Goal: Task Accomplishment & Management: Manage account settings

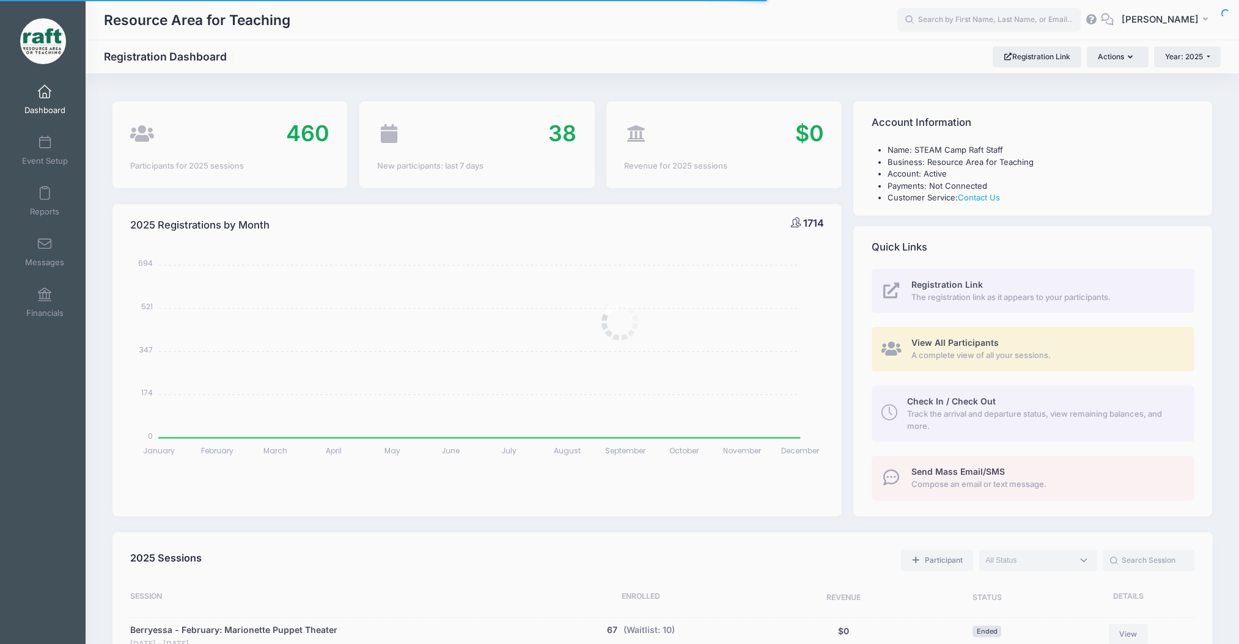
select select
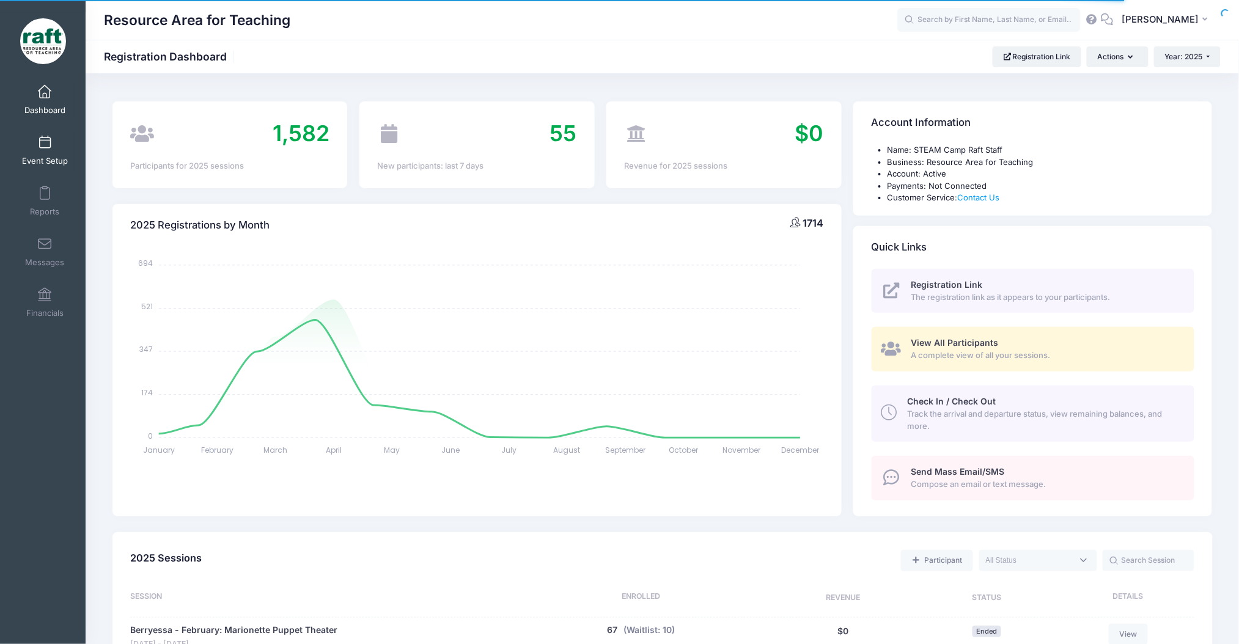
click at [47, 167] on link "Event Setup" at bounding box center [45, 150] width 58 height 43
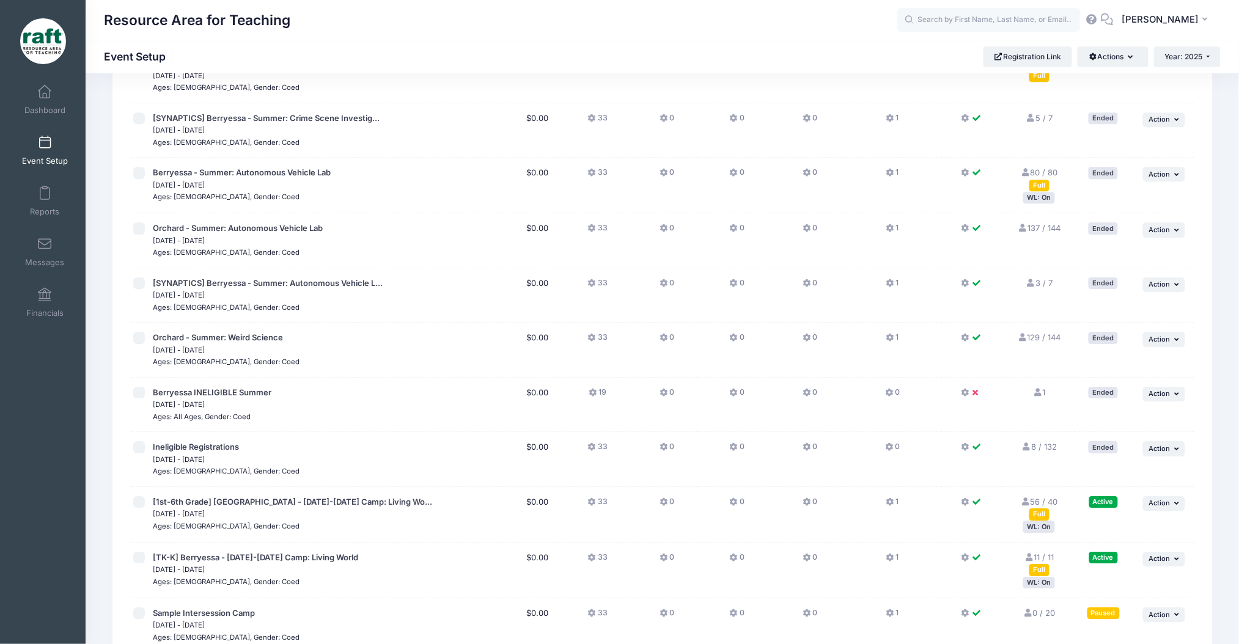
scroll to position [1377, 0]
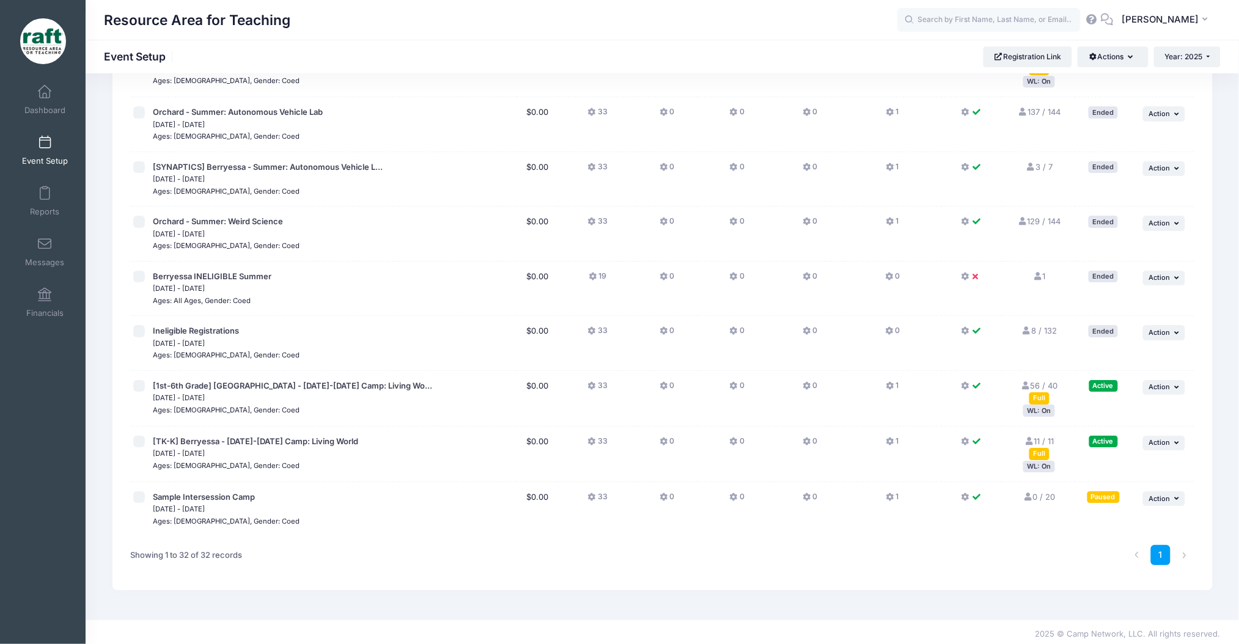
click at [1047, 405] on div "WL: On" at bounding box center [1039, 411] width 32 height 12
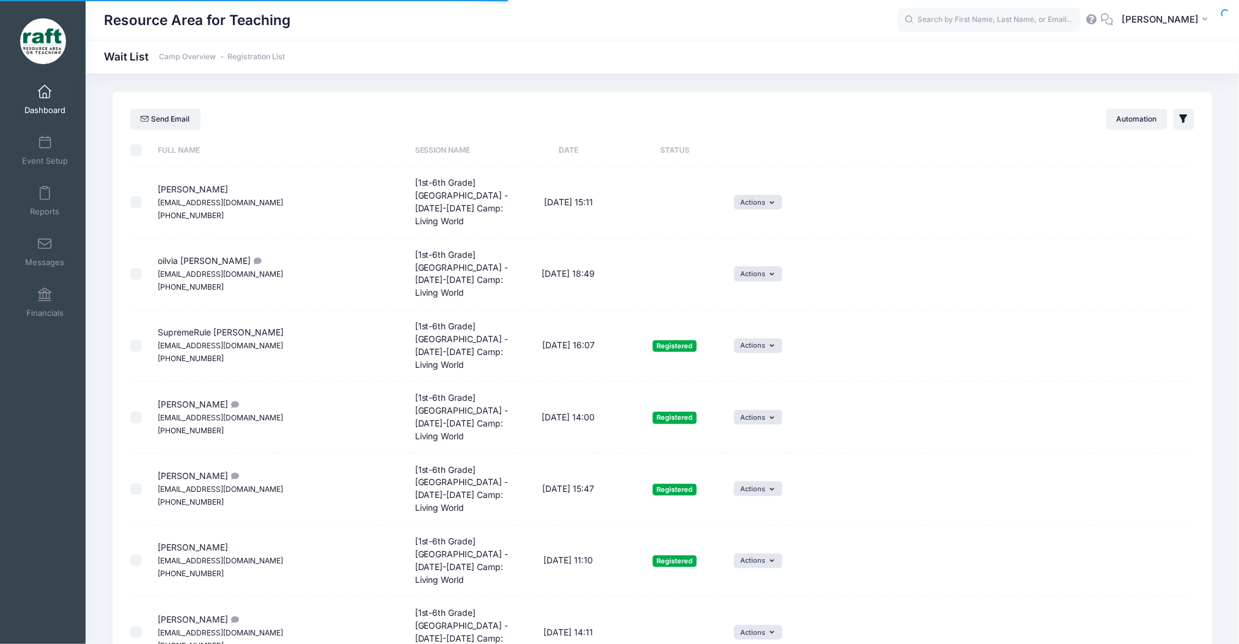
select select "50"
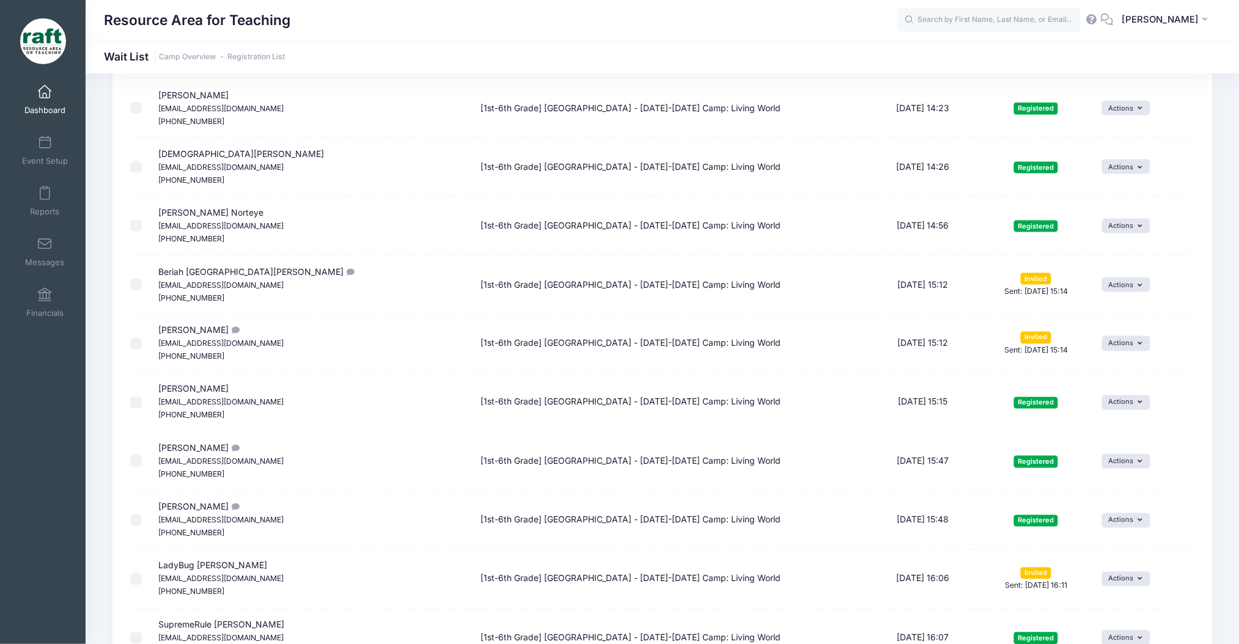
scroll to position [489, 0]
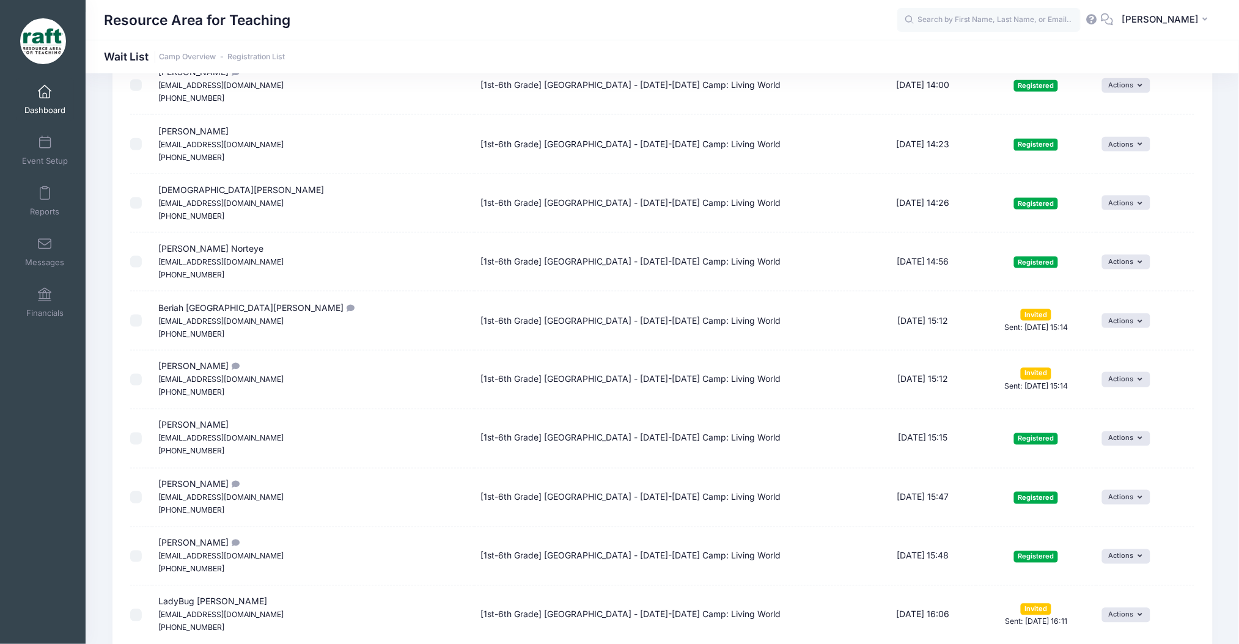
drag, startPoint x: 964, startPoint y: 383, endPoint x: 871, endPoint y: 312, distance: 116.8
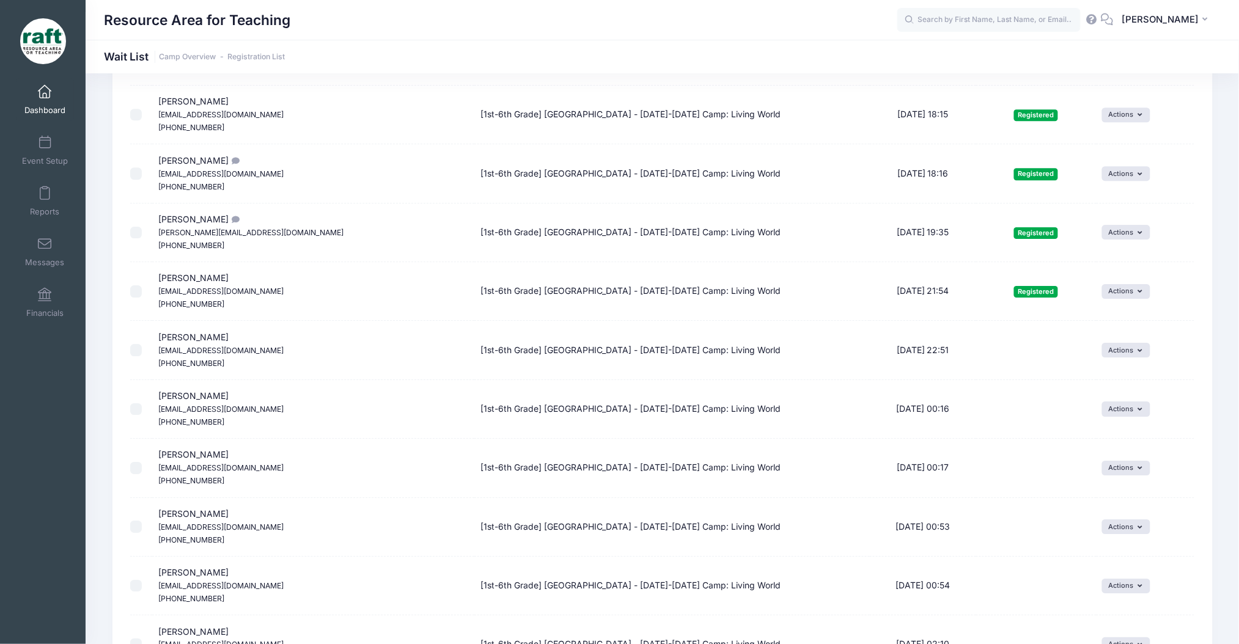
scroll to position [1385, 0]
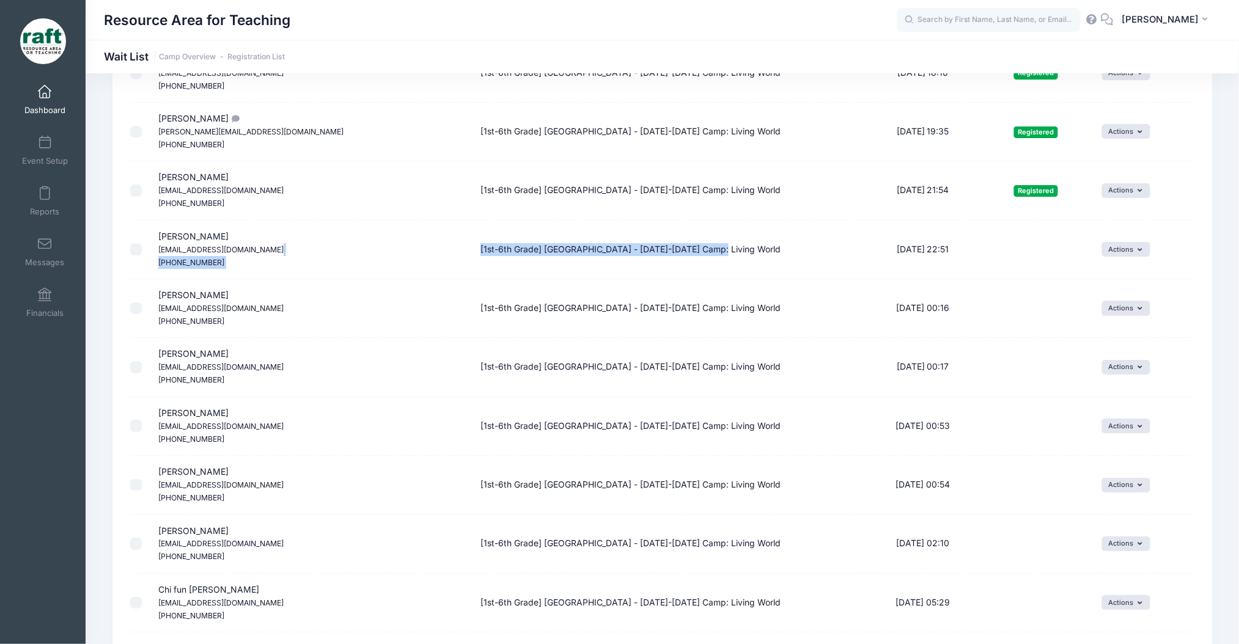
drag, startPoint x: 758, startPoint y: 254, endPoint x: 472, endPoint y: 255, distance: 286.6
click at [472, 255] on tr "Benjamin Du m13585775997@163.com (669) 666-7213 [1st-6th Grade] Berryessa - Oct…" at bounding box center [662, 249] width 1064 height 59
click at [367, 250] on td "Benjamin Du m13585775997@163.com (669) 666-7213" at bounding box center [313, 249] width 322 height 59
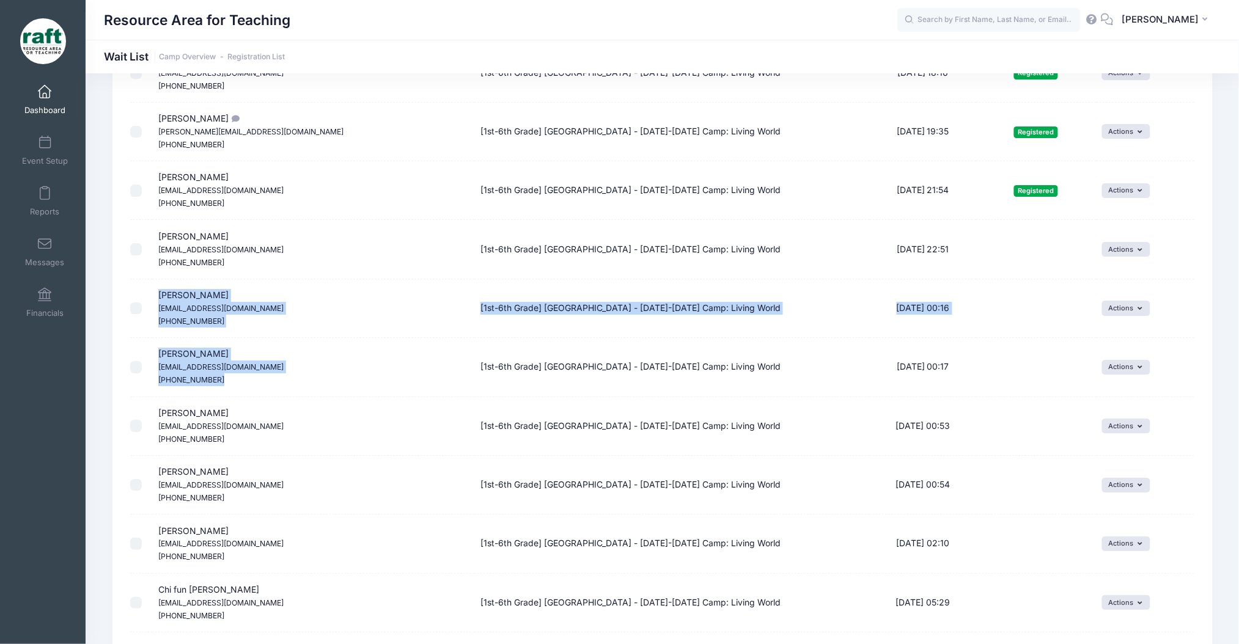
drag, startPoint x: 318, startPoint y: 298, endPoint x: 312, endPoint y: 386, distance: 87.6
click at [312, 386] on tbody at bounding box center [662, 278] width 1064 height 2943
click at [312, 386] on td "Aaliya Bartice Ashleyhopebartice@gmail.com (408) 394-8039" at bounding box center [313, 367] width 322 height 59
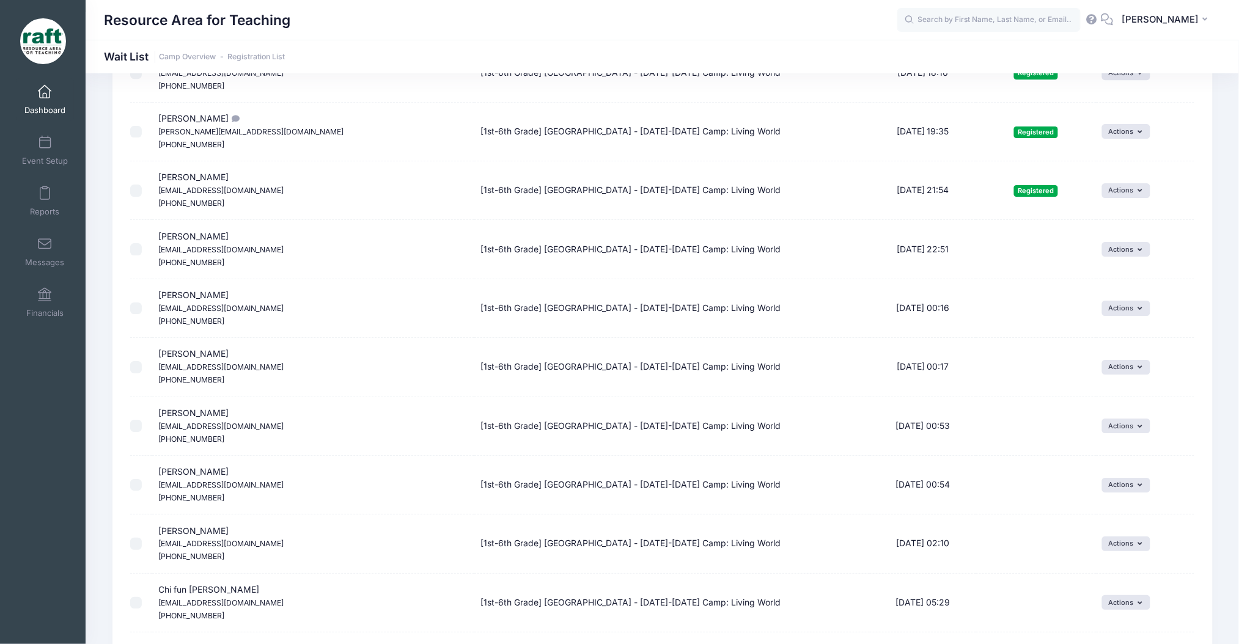
click at [172, 235] on span "Benjamin Du m13585775997@163.com (669) 666-7213" at bounding box center [220, 249] width 125 height 36
click at [172, 237] on span "Benjamin Du m13585775997@163.com (669) 666-7213" at bounding box center [220, 249] width 125 height 36
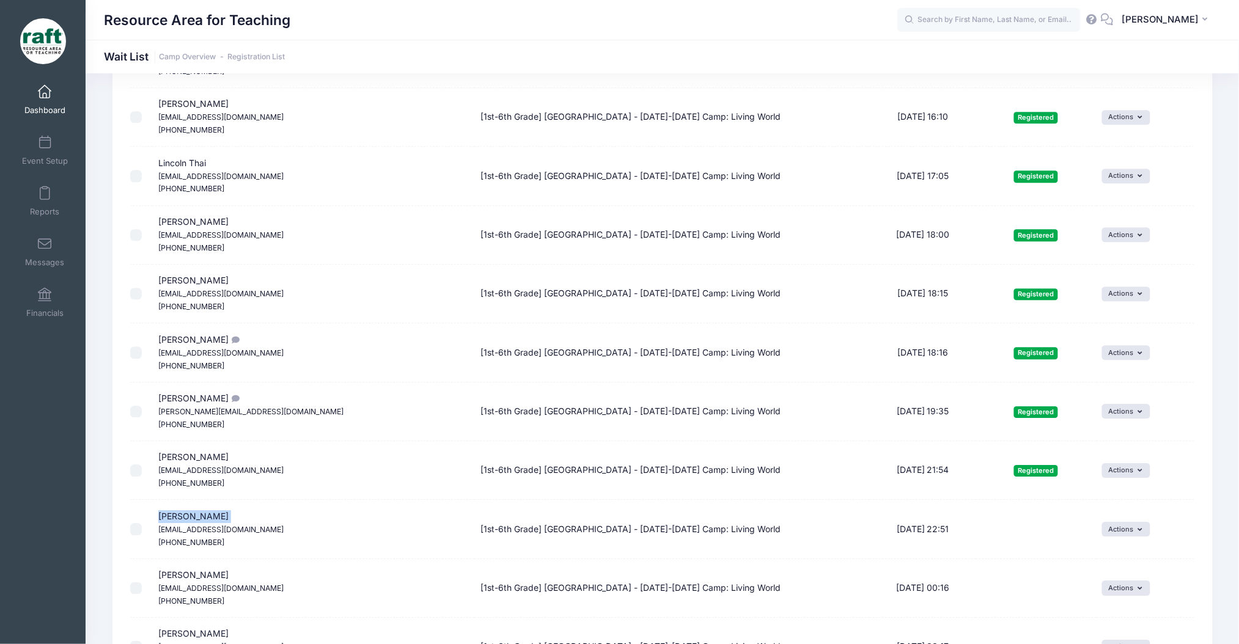
scroll to position [896, 0]
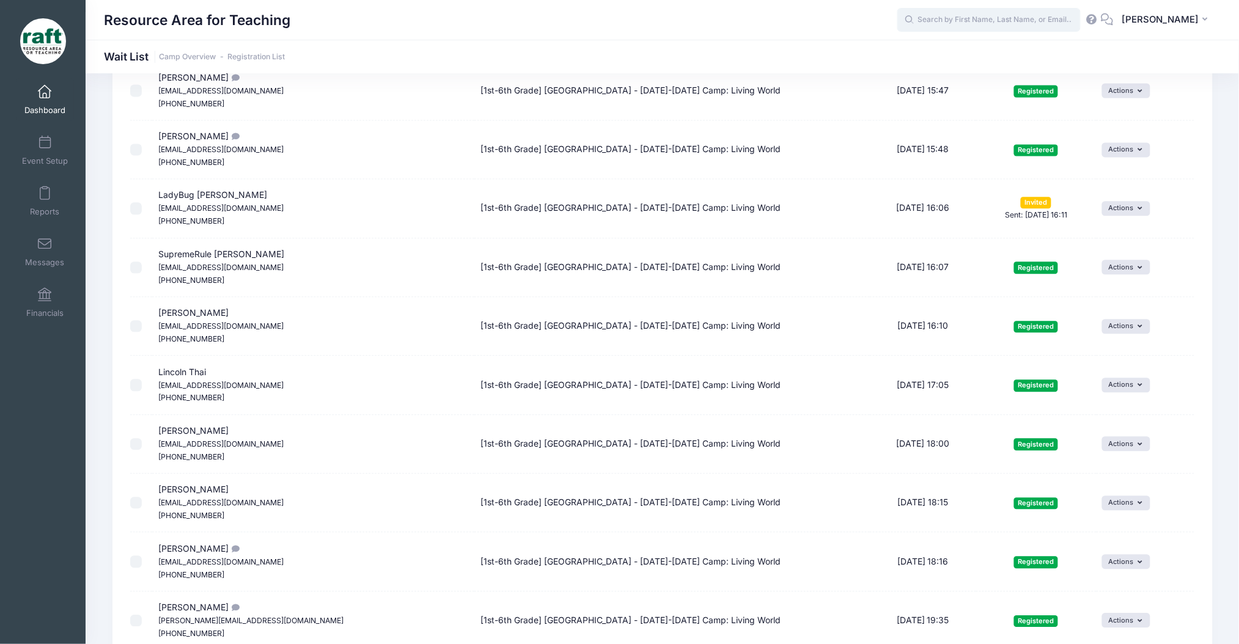
click at [1028, 23] on input "text" at bounding box center [988, 20] width 183 height 24
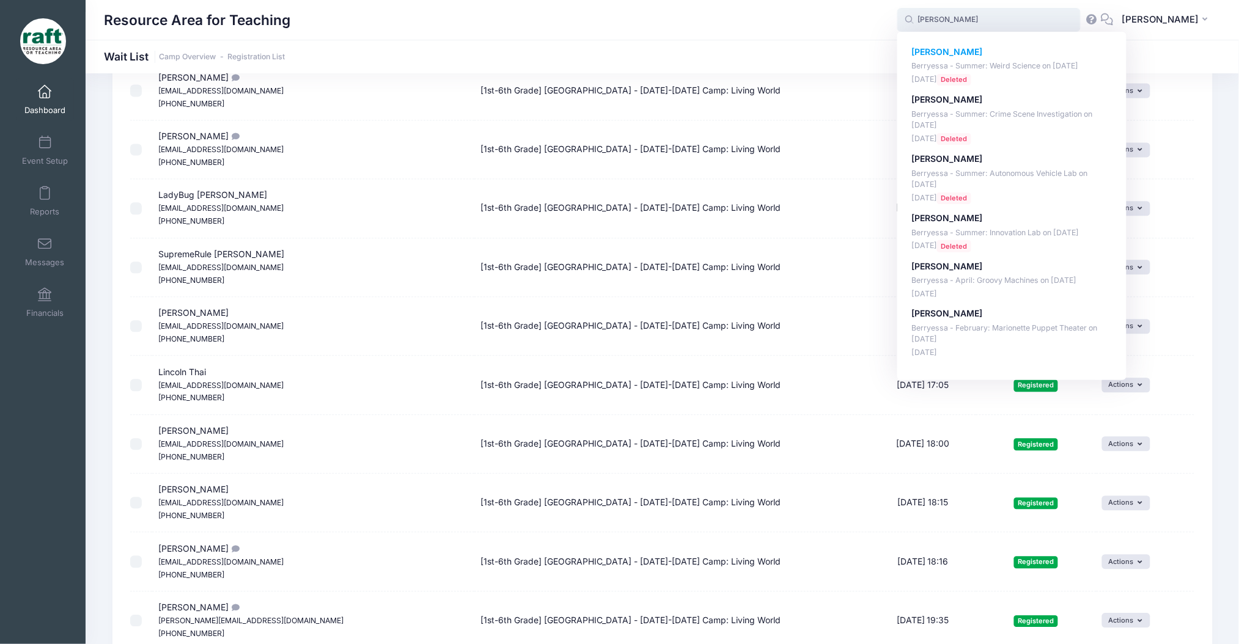
click at [971, 79] on span "Deleted" at bounding box center [954, 80] width 34 height 12
type input "Benjamin Du (Berryessa - Summer: Weird Science, Jun-30, 2025)"
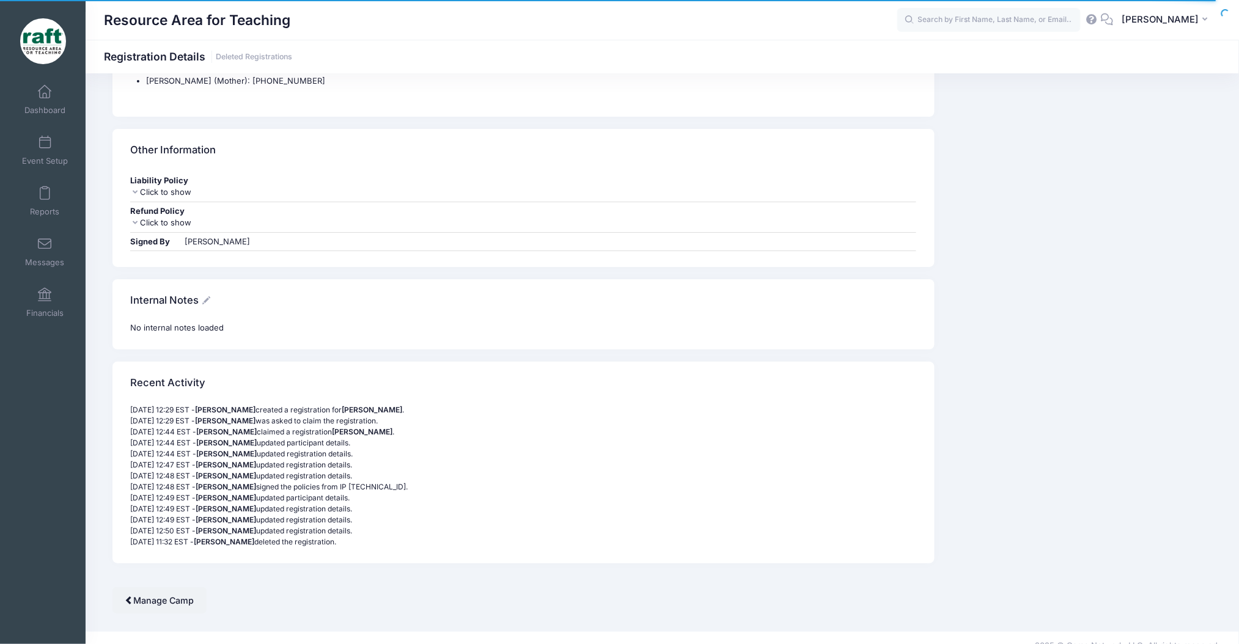
scroll to position [1572, 0]
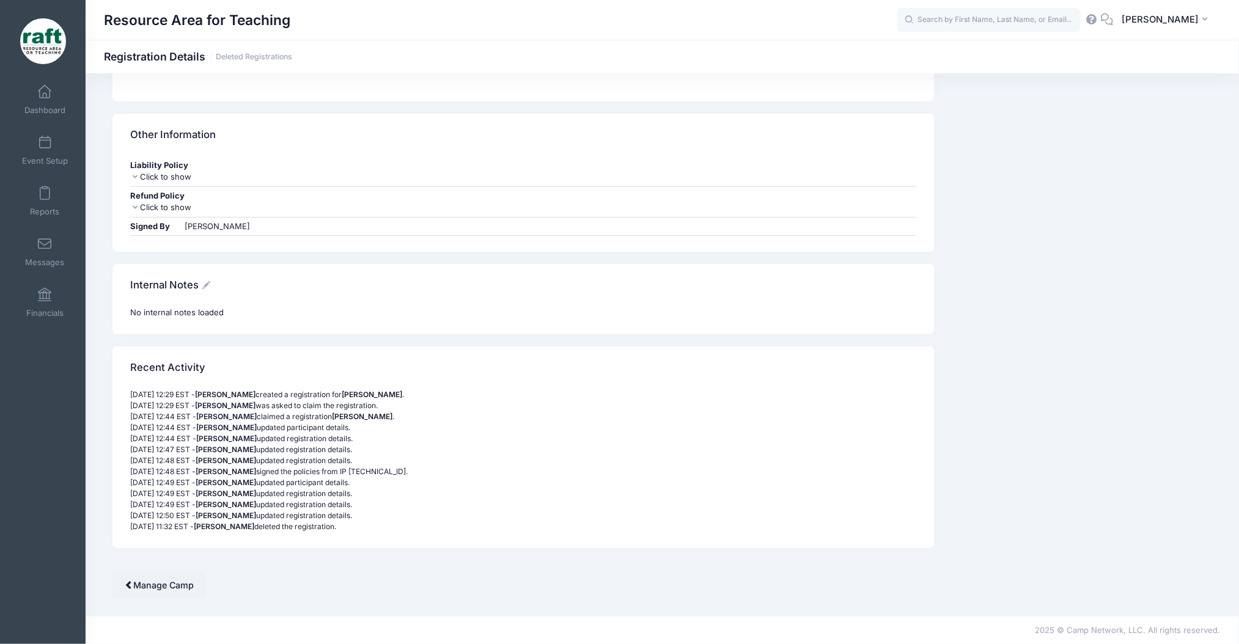
drag, startPoint x: 397, startPoint y: 417, endPoint x: 351, endPoint y: 517, distance: 110.4
click at [350, 516] on div "[DATE] 12:29 EST - [PERSON_NAME] created a registration for [PERSON_NAME] . [DA…" at bounding box center [523, 460] width 798 height 143
click at [359, 519] on p "[DATE] 12:50 EST - [PERSON_NAME] updated registration details." at bounding box center [523, 515] width 786 height 11
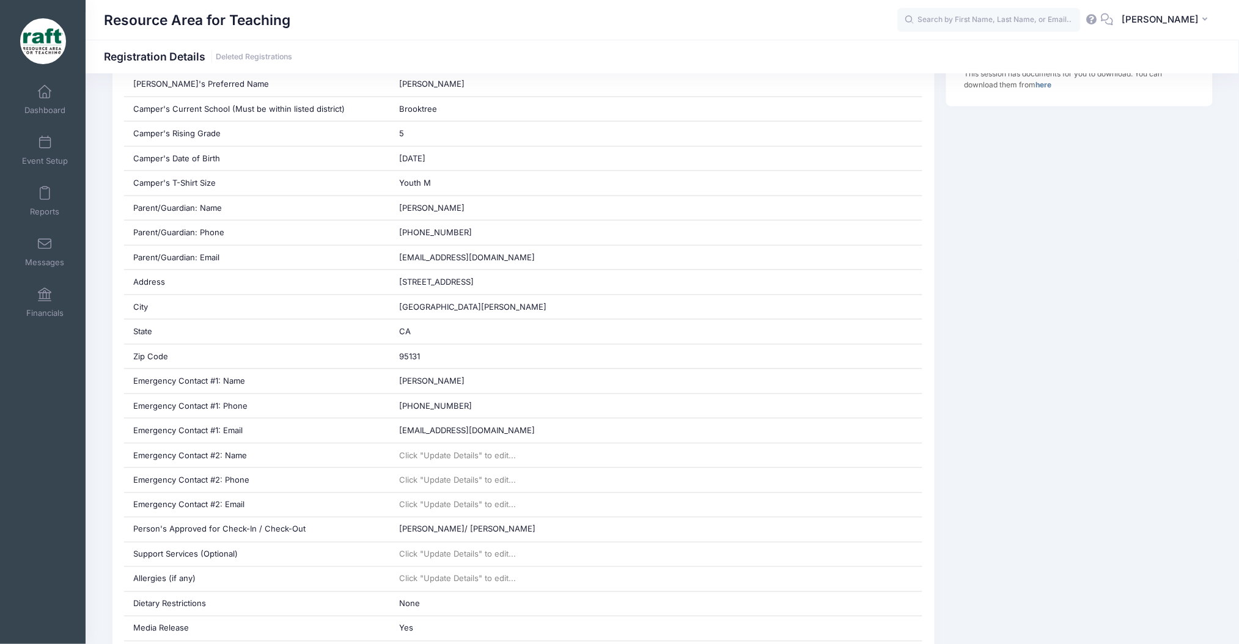
scroll to position [0, 0]
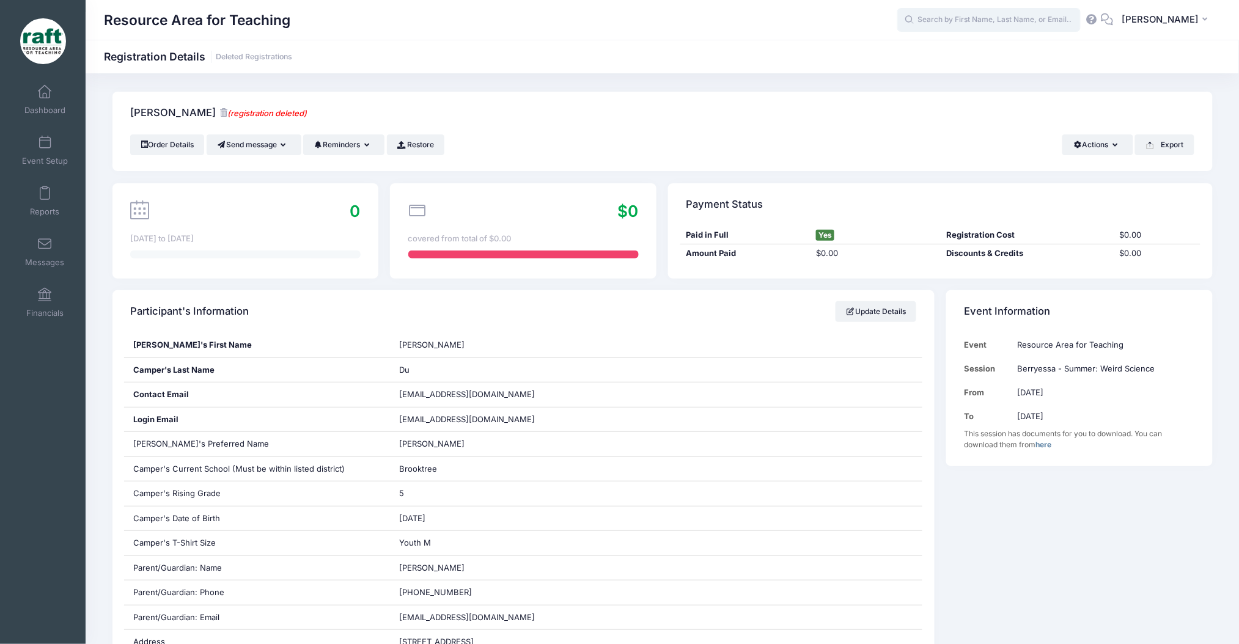
click at [1047, 23] on input "text" at bounding box center [988, 20] width 183 height 24
click at [1019, 27] on input "text" at bounding box center [988, 20] width 183 height 24
click at [981, 26] on input "text" at bounding box center [988, 20] width 183 height 24
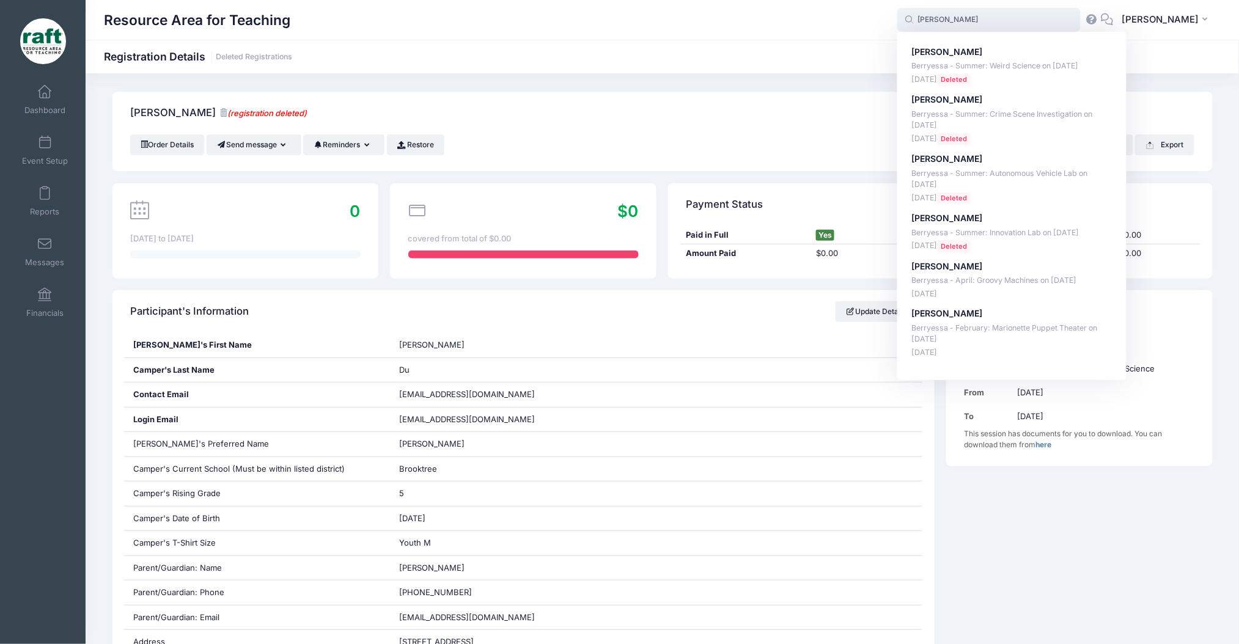
type input "[PERSON_NAME]"
click at [650, 142] on div "Order Details Send message Send Email Send SMS Reminders Send Payment Reminder …" at bounding box center [662, 144] width 1064 height 21
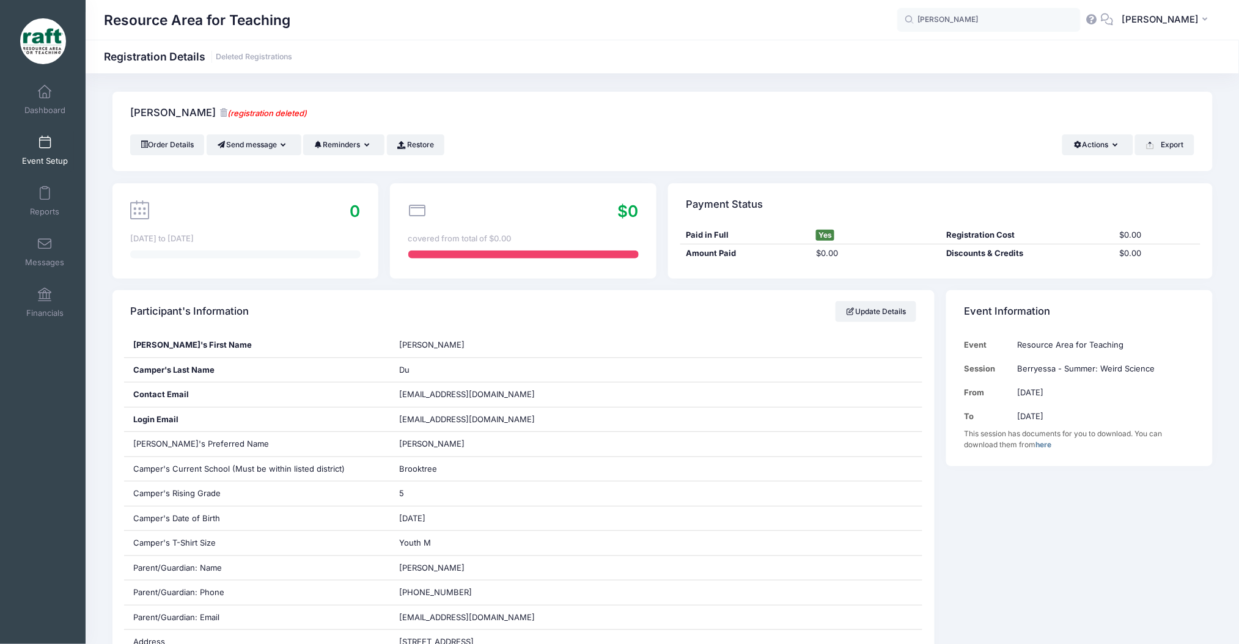
click at [55, 167] on link "Event Setup" at bounding box center [45, 150] width 58 height 43
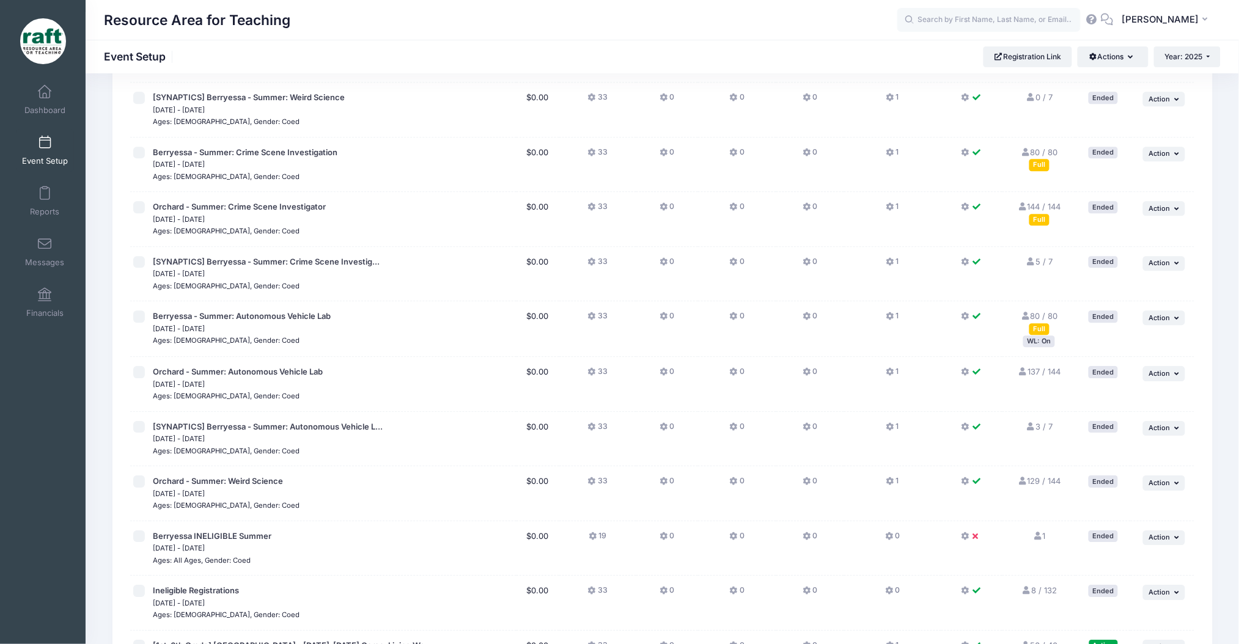
scroll to position [1052, 0]
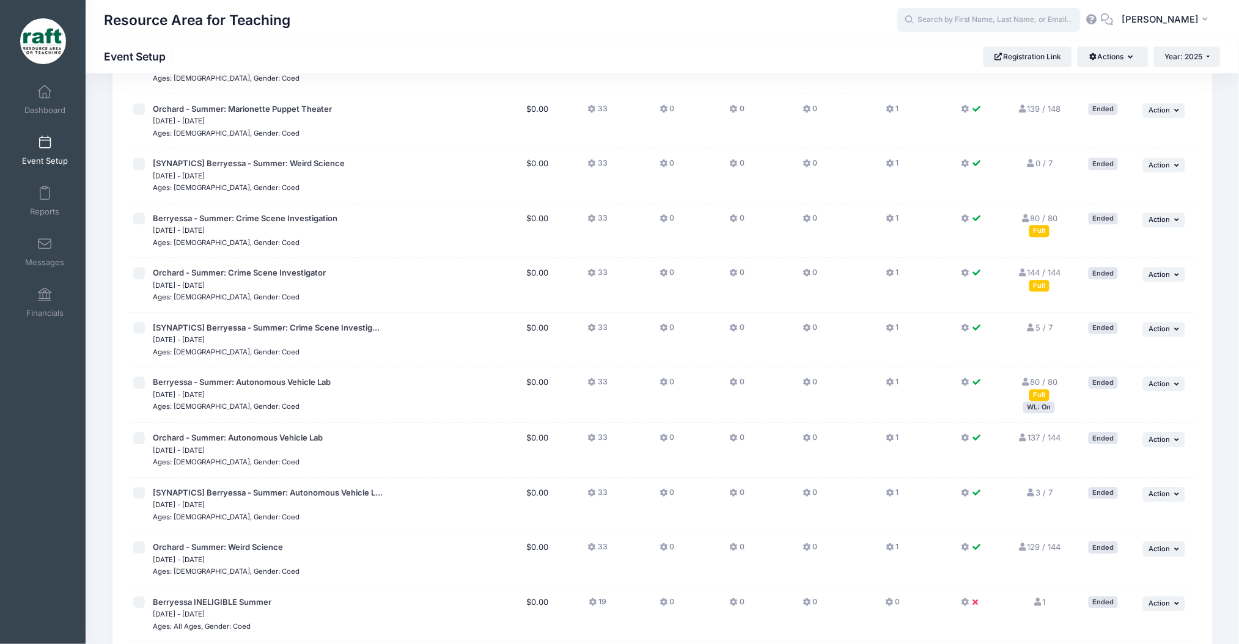
click at [1006, 15] on input "text" at bounding box center [988, 20] width 183 height 24
type input "b"
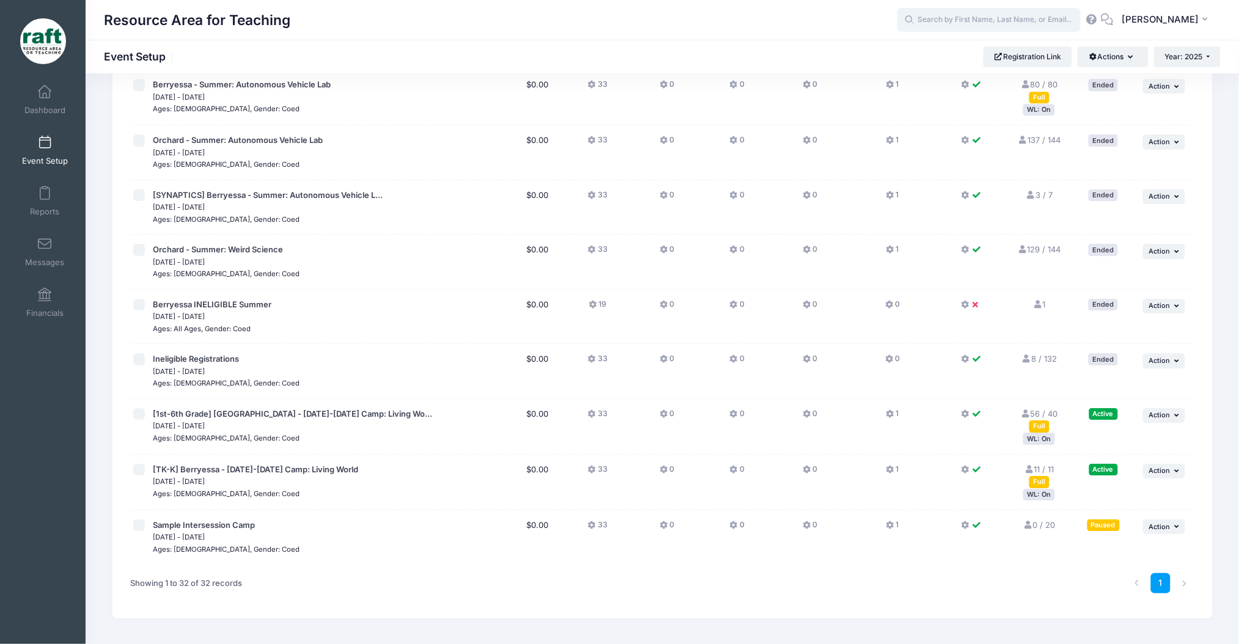
scroll to position [1377, 0]
